Goal: Task Accomplishment & Management: Complete application form

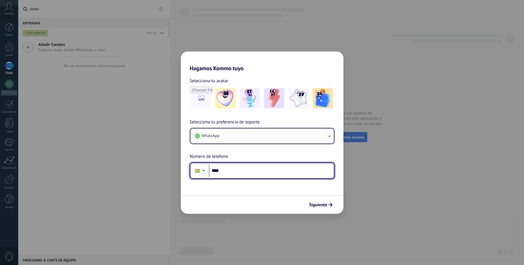
click at [232, 170] on input "****" at bounding box center [271, 171] width 125 height 13
type input "**********"
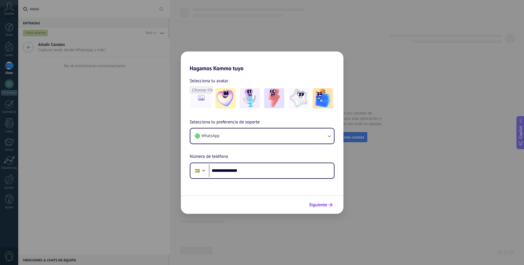
click at [317, 205] on span "Siguiente" at bounding box center [318, 205] width 18 height 4
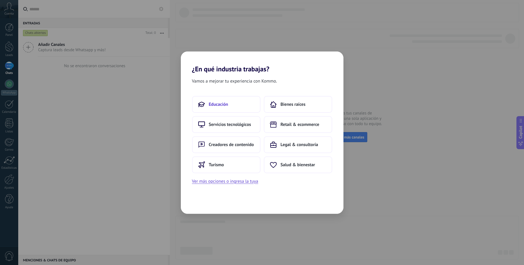
click at [235, 109] on button "Educación" at bounding box center [226, 104] width 68 height 17
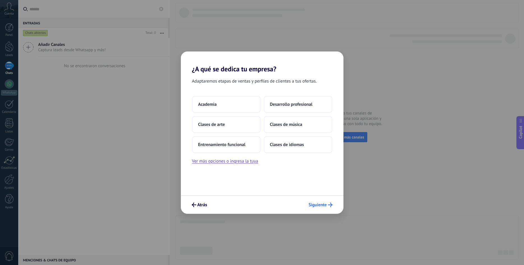
click at [323, 207] on span "Siguiente" at bounding box center [318, 205] width 18 height 4
click at [233, 138] on button "Entrenamiento funcional" at bounding box center [226, 144] width 68 height 17
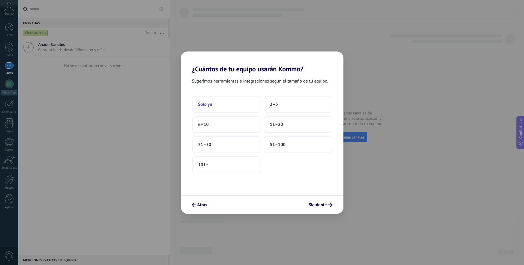
click at [212, 103] on span "Solo yo" at bounding box center [205, 105] width 14 height 6
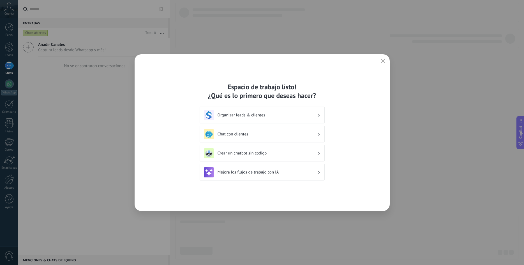
click at [389, 56] on div "Espacio de trabajo listo! ¿Qué es lo primero que deseas hacer? Organizar leads …" at bounding box center [262, 132] width 255 height 157
click at [385, 61] on button "button" at bounding box center [382, 61] width 7 height 8
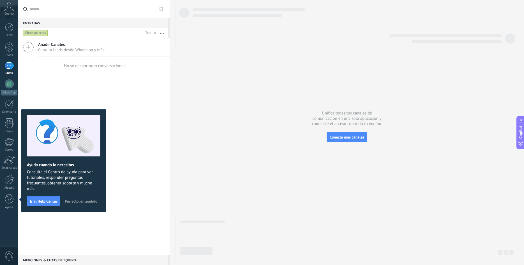
click at [81, 202] on span "Perfecto, entendido" at bounding box center [81, 202] width 33 height 4
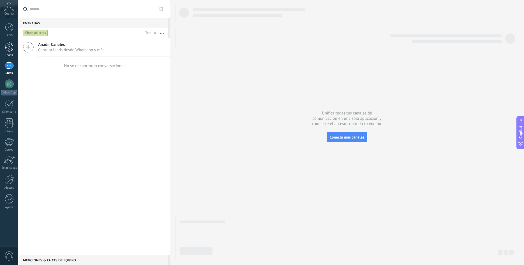
click at [10, 43] on div at bounding box center [9, 46] width 8 height 10
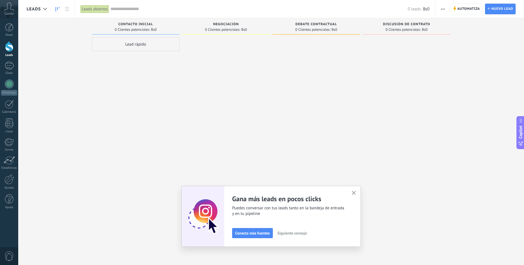
click at [355, 193] on icon "button" at bounding box center [354, 193] width 4 height 4
